Goal: Find specific page/section: Find specific page/section

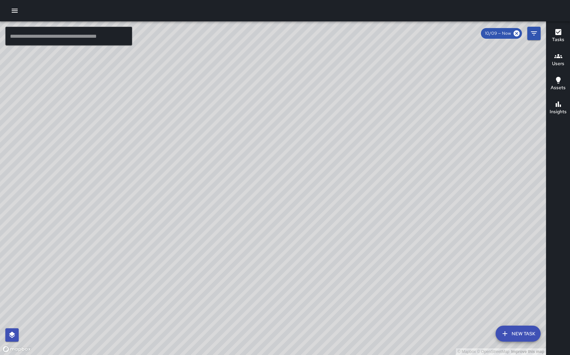
click at [553, 59] on div "Users" at bounding box center [558, 59] width 12 height 15
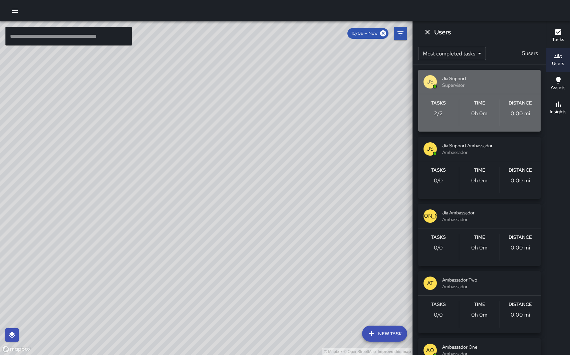
click at [488, 83] on span "Supervisor" at bounding box center [488, 85] width 93 height 7
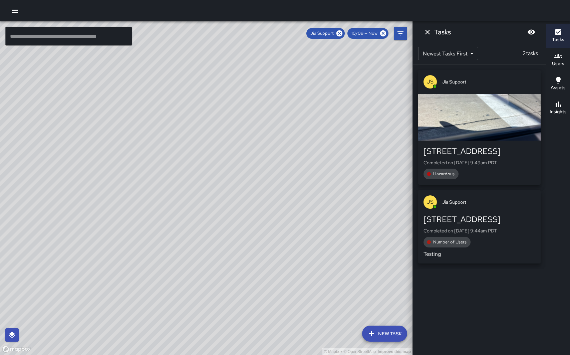
click at [488, 79] on span "Jia Support" at bounding box center [488, 81] width 93 height 7
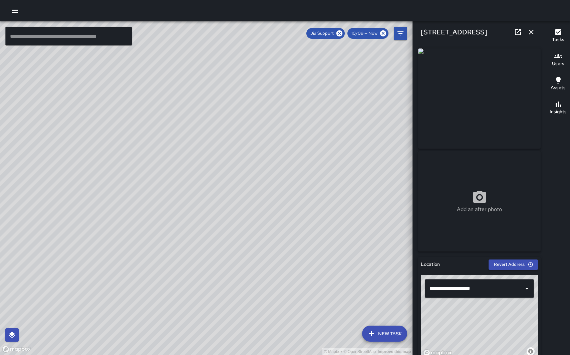
drag, startPoint x: 310, startPoint y: 227, endPoint x: 309, endPoint y: 161, distance: 66.7
click at [309, 161] on div "© Mapbox © OpenStreetMap Improve this map" at bounding box center [206, 187] width 412 height 333
click at [531, 34] on icon "button" at bounding box center [531, 32] width 8 height 8
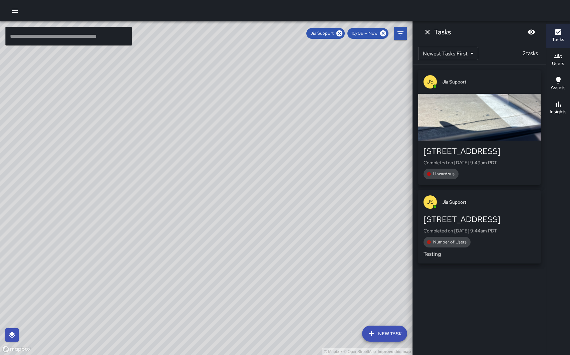
click at [490, 197] on div "[PERSON_NAME] Support" at bounding box center [479, 202] width 122 height 24
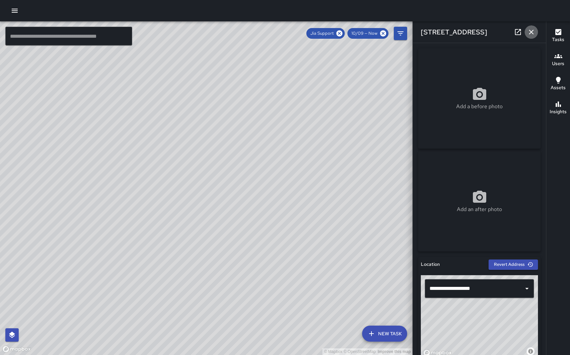
click at [532, 32] on icon "button" at bounding box center [531, 32] width 8 height 8
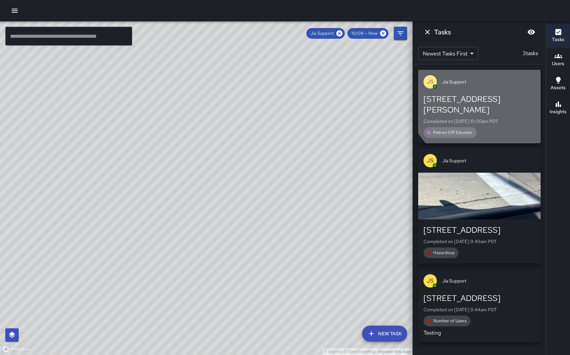
click at [495, 80] on span "Jia Support" at bounding box center [488, 81] width 93 height 7
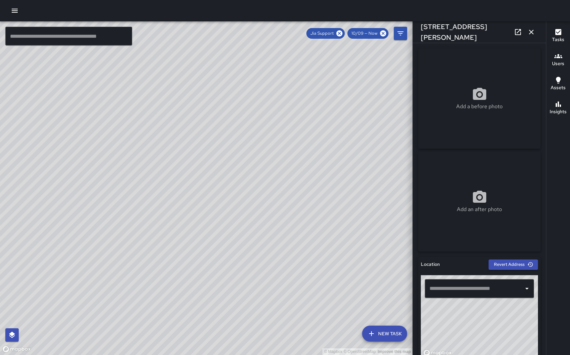
type input "**********"
click at [530, 33] on icon "button" at bounding box center [531, 32] width 8 height 8
